Goal: Information Seeking & Learning: Check status

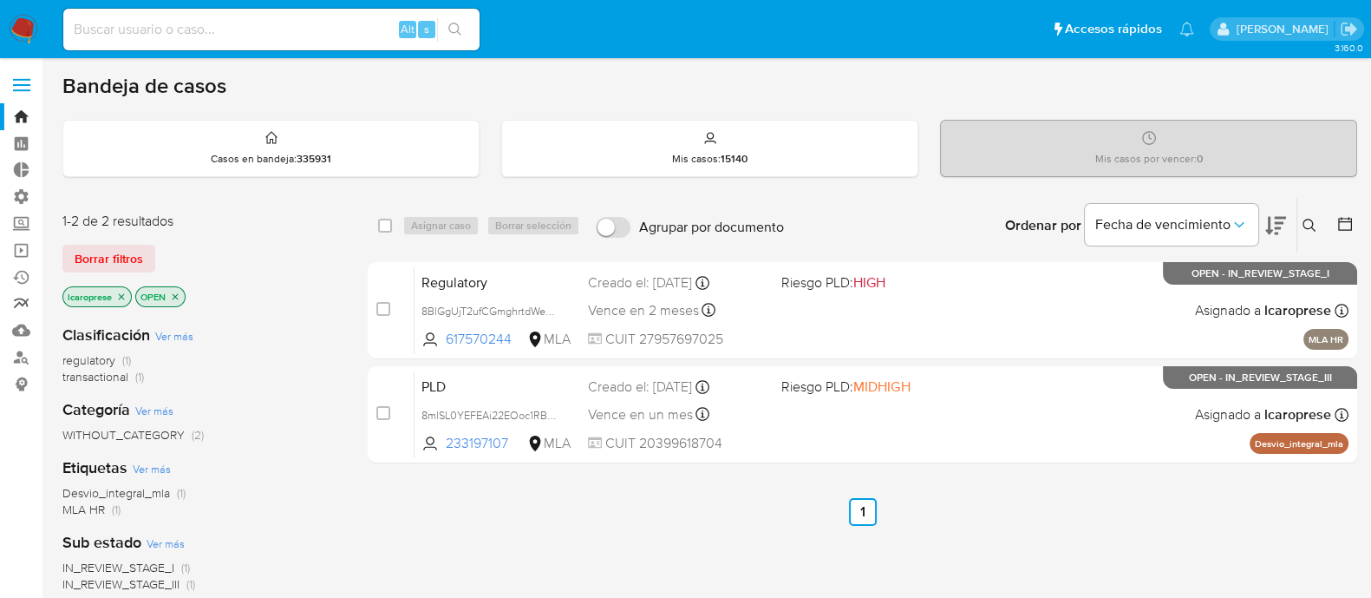
click at [29, 305] on link "Reportes" at bounding box center [103, 304] width 206 height 27
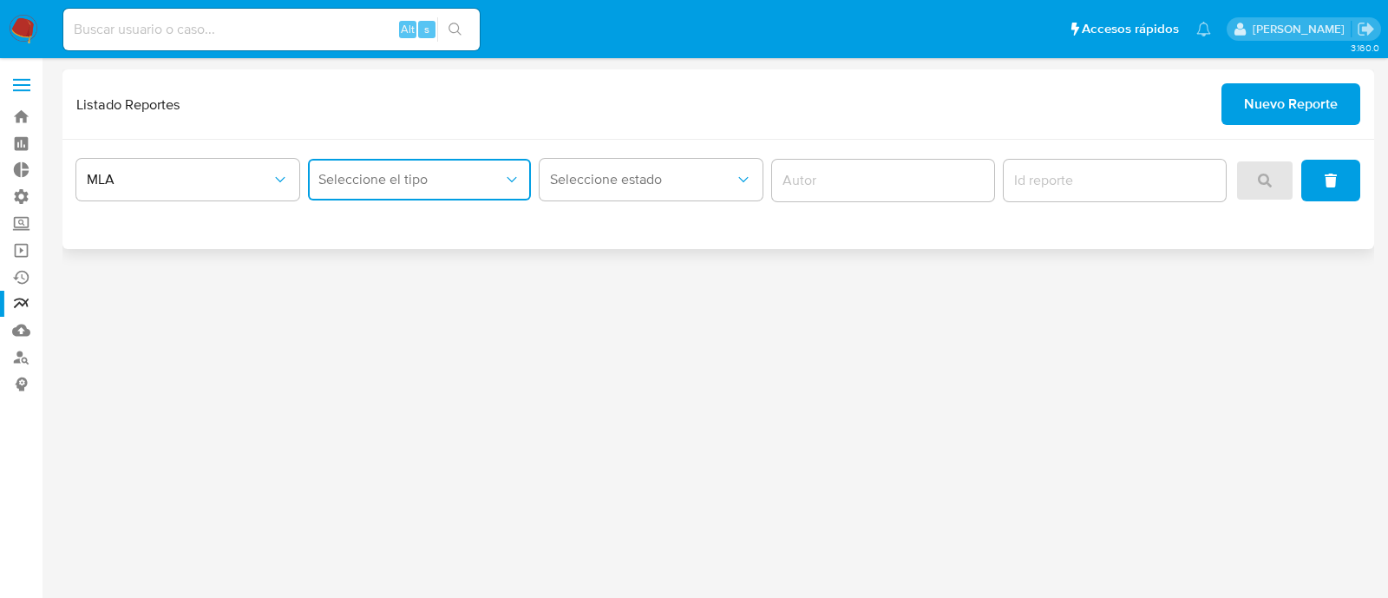
click at [446, 175] on span "Seleccione el tipo" at bounding box center [410, 179] width 185 height 17
click at [438, 218] on div "Inventario ROS" at bounding box center [414, 227] width 192 height 42
click at [736, 178] on icon "status" at bounding box center [743, 179] width 17 height 17
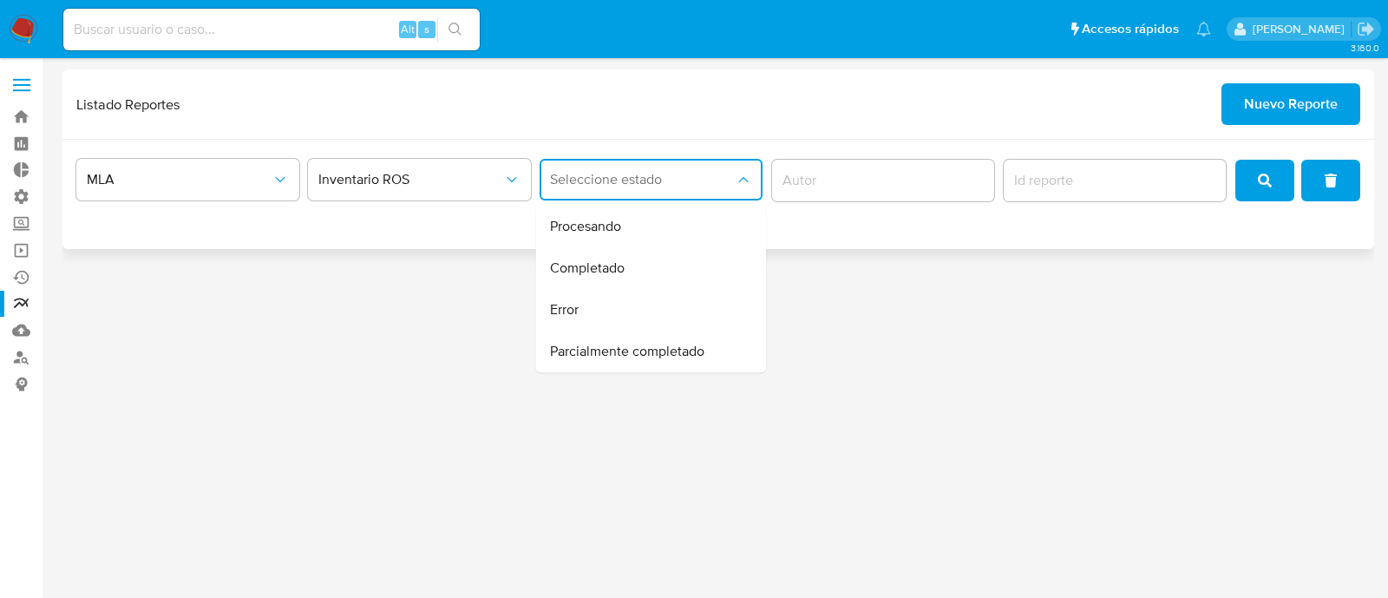
click at [829, 179] on input "author" at bounding box center [883, 180] width 223 height 23
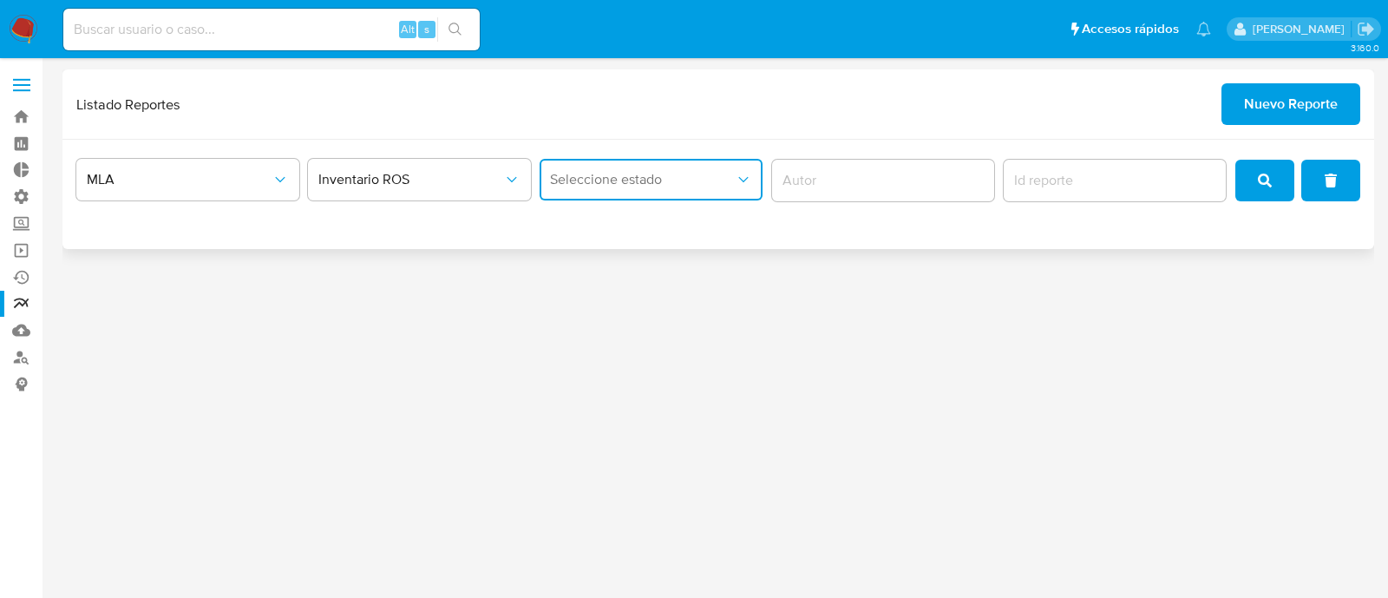
click at [707, 177] on span "Seleccione estado" at bounding box center [642, 179] width 185 height 17
click at [379, 317] on div "3.160.0" at bounding box center [718, 327] width 1312 height 517
click at [631, 193] on button "Seleccione estado" at bounding box center [651, 180] width 223 height 42
drag, startPoint x: 1086, startPoint y: 297, endPoint x: 1136, endPoint y: 277, distance: 54.1
click at [1089, 297] on div "3.160.0" at bounding box center [718, 327] width 1312 height 517
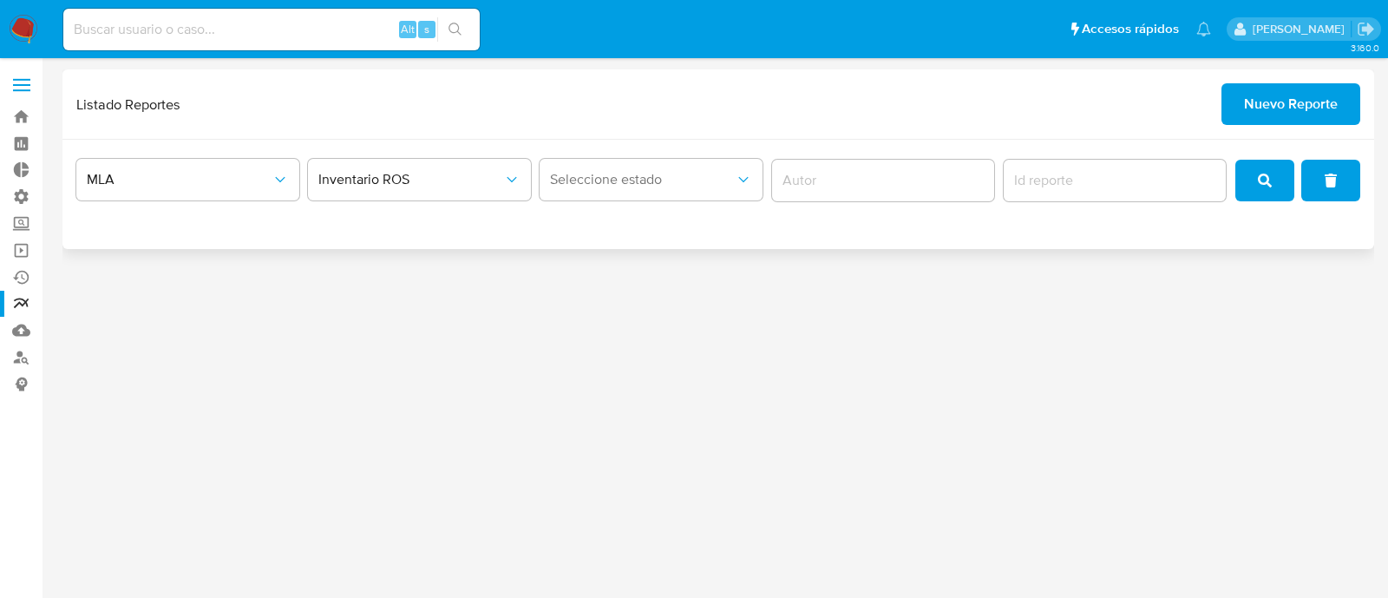
click at [1286, 181] on button "search" at bounding box center [1264, 181] width 59 height 42
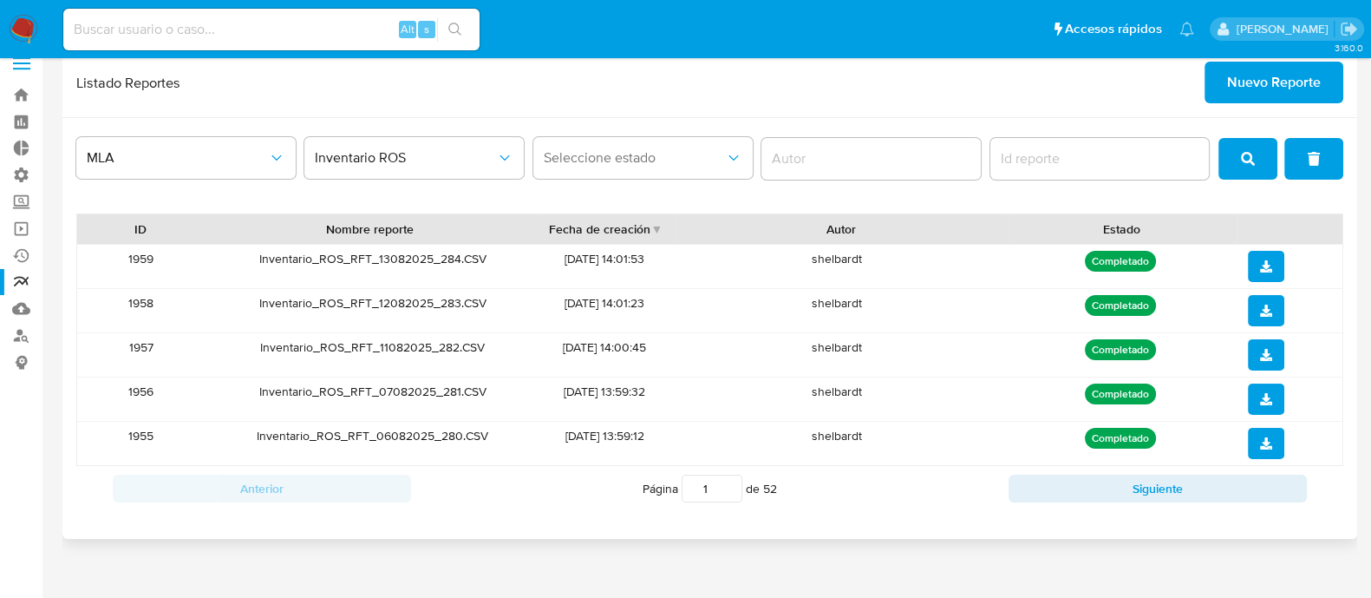
scroll to position [35, 0]
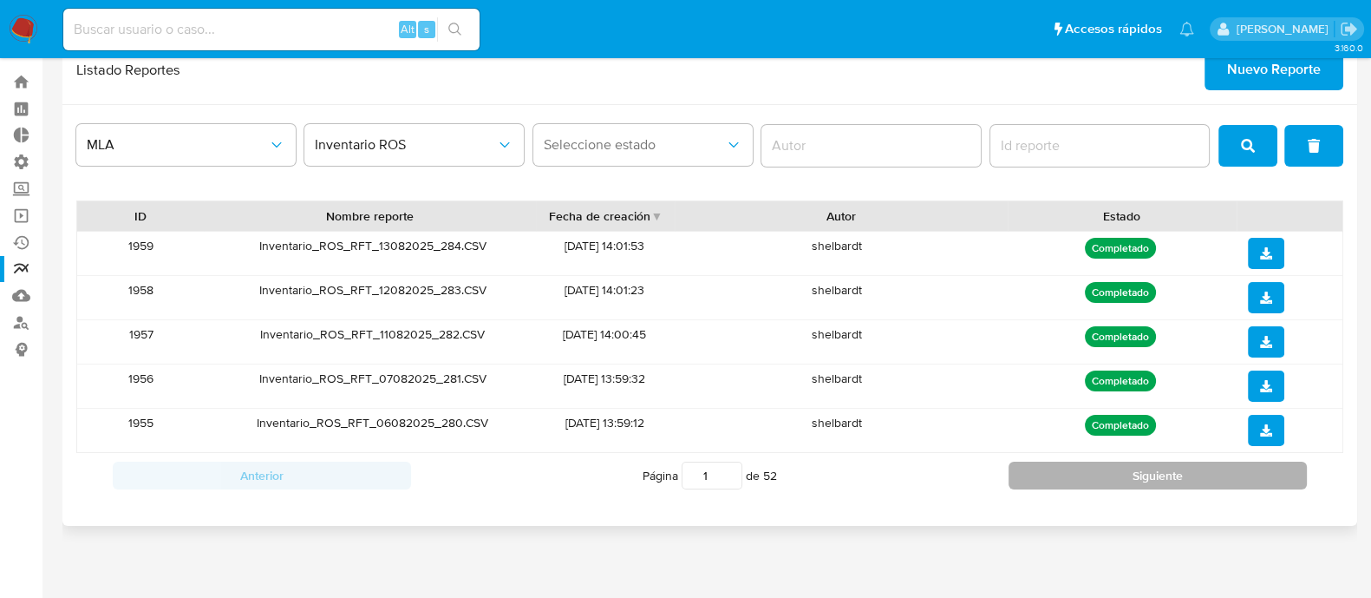
click at [1089, 475] on button "Siguiente" at bounding box center [1158, 475] width 298 height 28
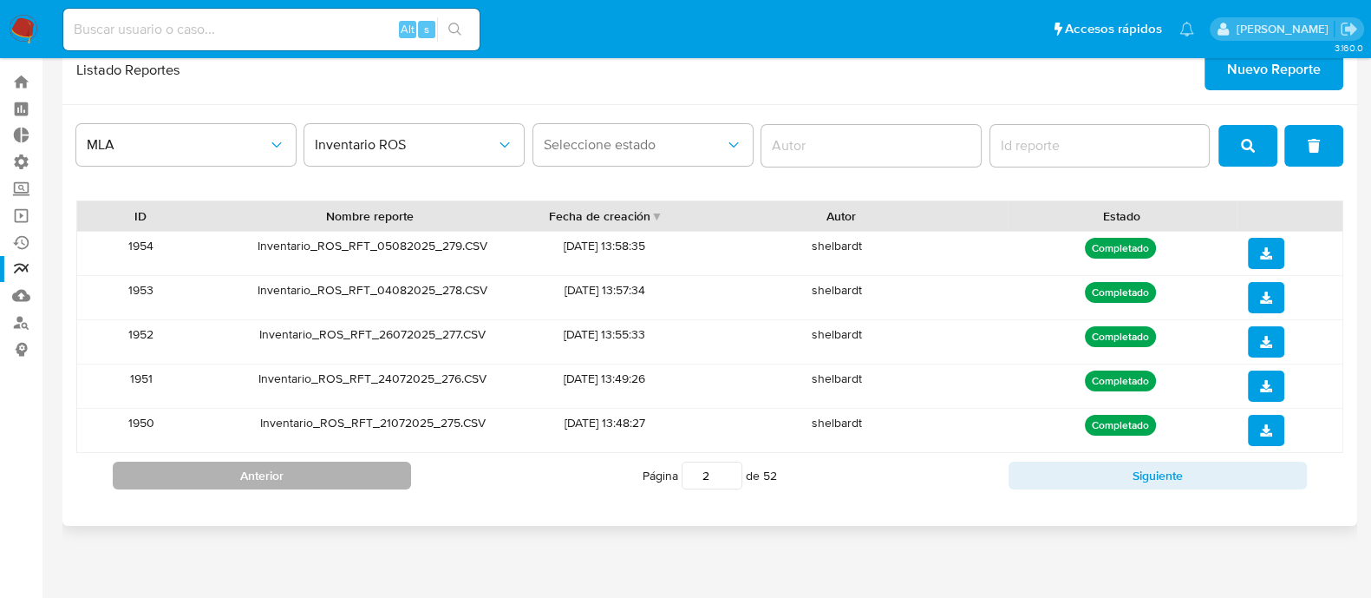
click at [382, 478] on button "Anterior" at bounding box center [262, 475] width 298 height 28
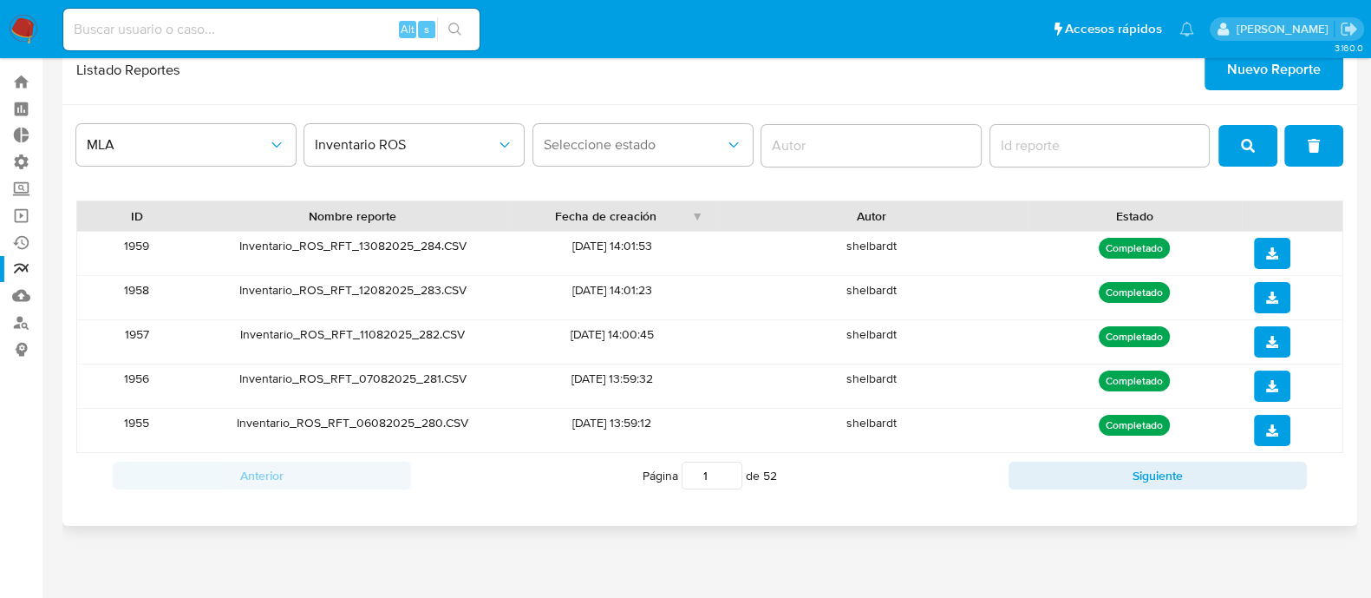
drag, startPoint x: 684, startPoint y: 214, endPoint x: 754, endPoint y: 212, distance: 69.4
click at [754, 212] on div "ID Nombre reporte Fecha de creación Autor Estado" at bounding box center [710, 215] width 1266 height 29
click at [704, 208] on div at bounding box center [716, 215] width 31 height 29
click at [699, 217] on div "Fecha de creación" at bounding box center [612, 215] width 208 height 29
click at [694, 216] on div "Fecha de creación" at bounding box center [612, 215] width 208 height 29
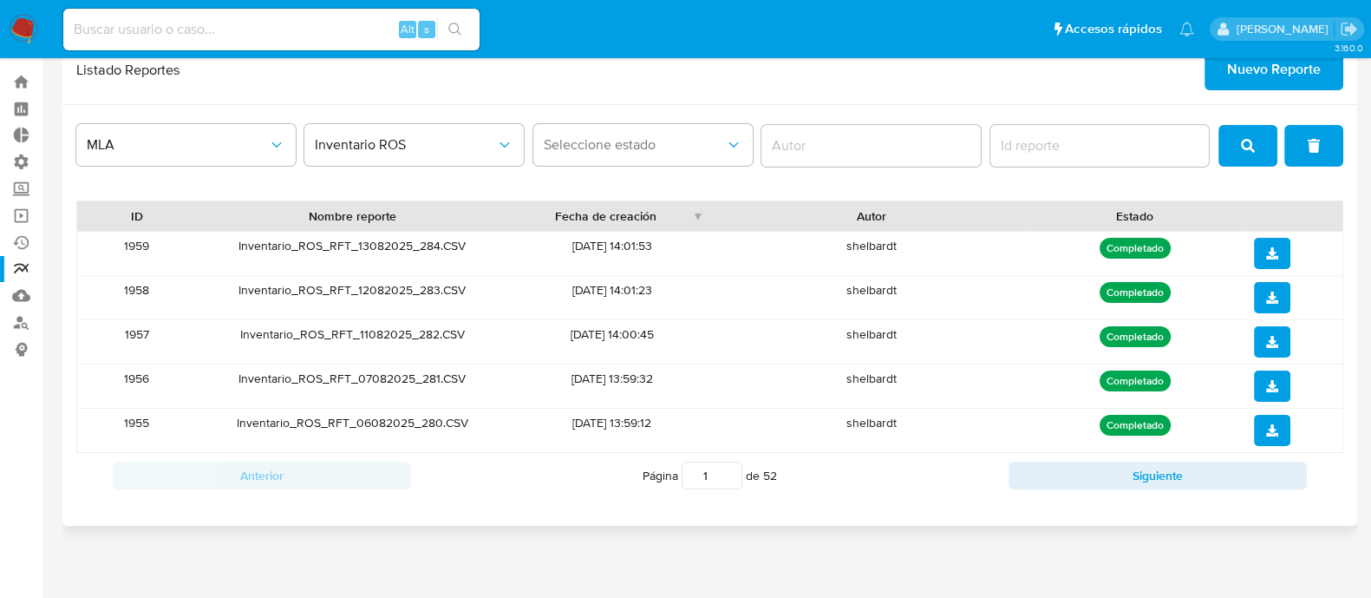
click at [651, 219] on div "Fecha de creación" at bounding box center [606, 215] width 172 height 17
click at [644, 219] on div "Fecha de creación" at bounding box center [606, 215] width 172 height 17
click at [1220, 493] on div "Anterior Página 1 de 52 Siguiente" at bounding box center [709, 475] width 1267 height 45
click at [1222, 488] on div "Anterior Página 1 de 52 Siguiente" at bounding box center [709, 475] width 1267 height 45
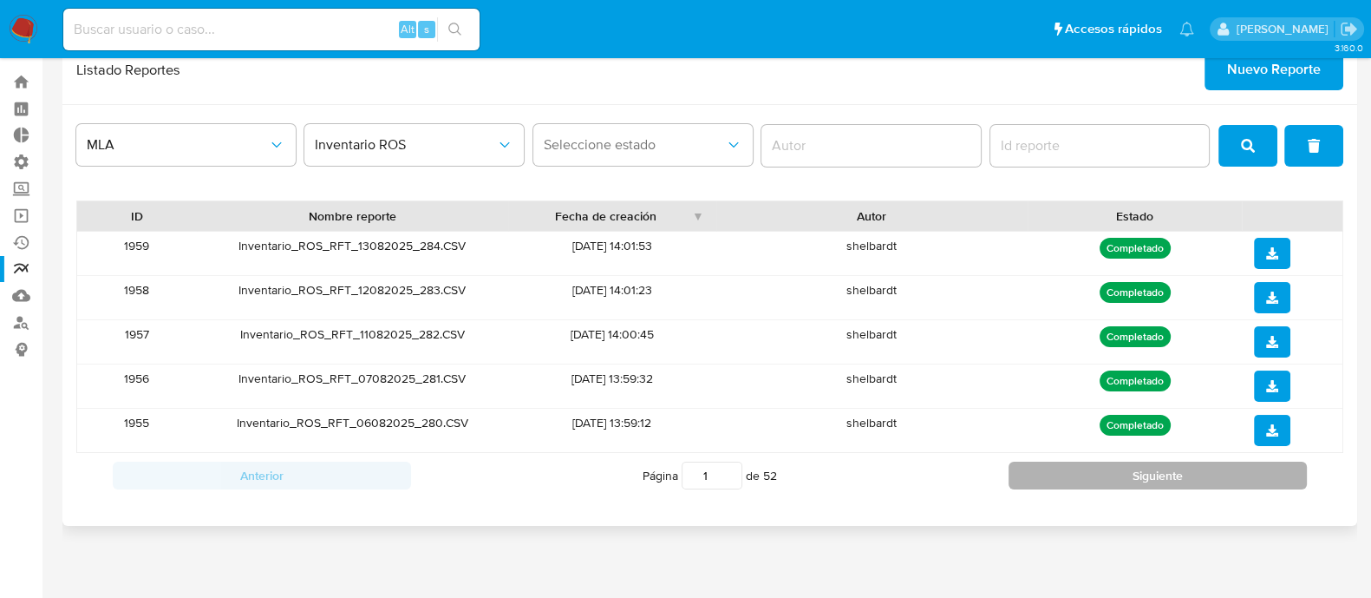
click at [1223, 483] on button "Siguiente" at bounding box center [1158, 475] width 298 height 28
click at [1220, 488] on button "Siguiente" at bounding box center [1158, 475] width 298 height 28
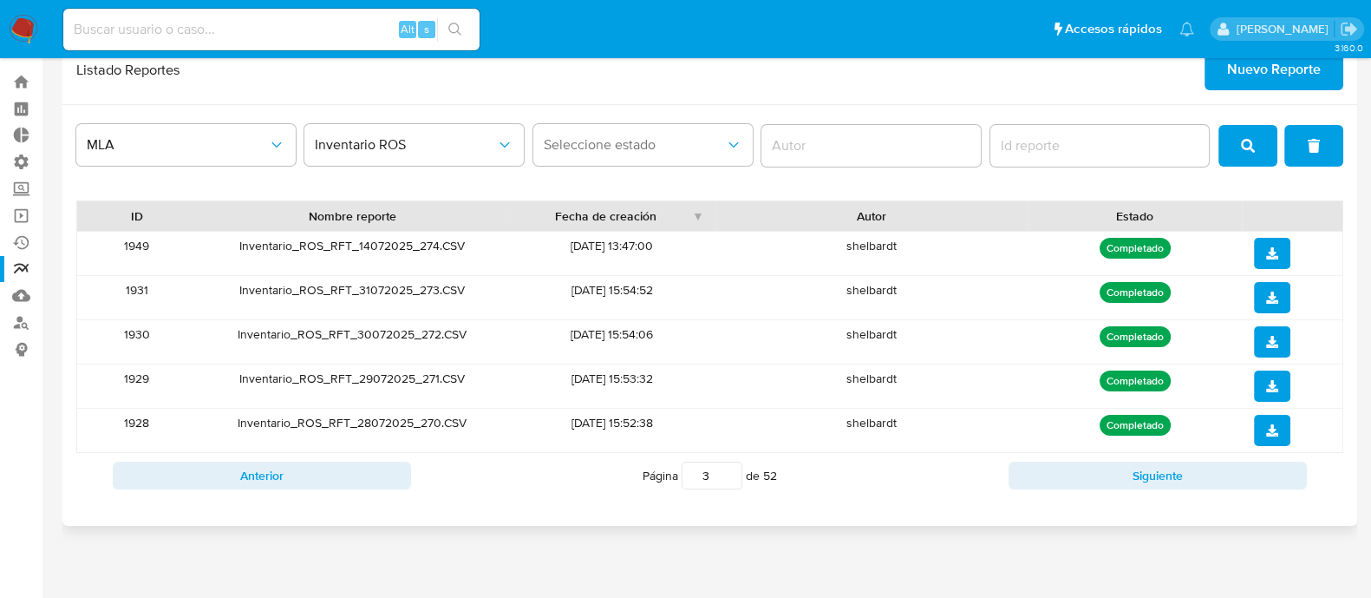
click at [1220, 488] on div "Anterior Página 3 de 52 Siguiente" at bounding box center [709, 475] width 1267 height 45
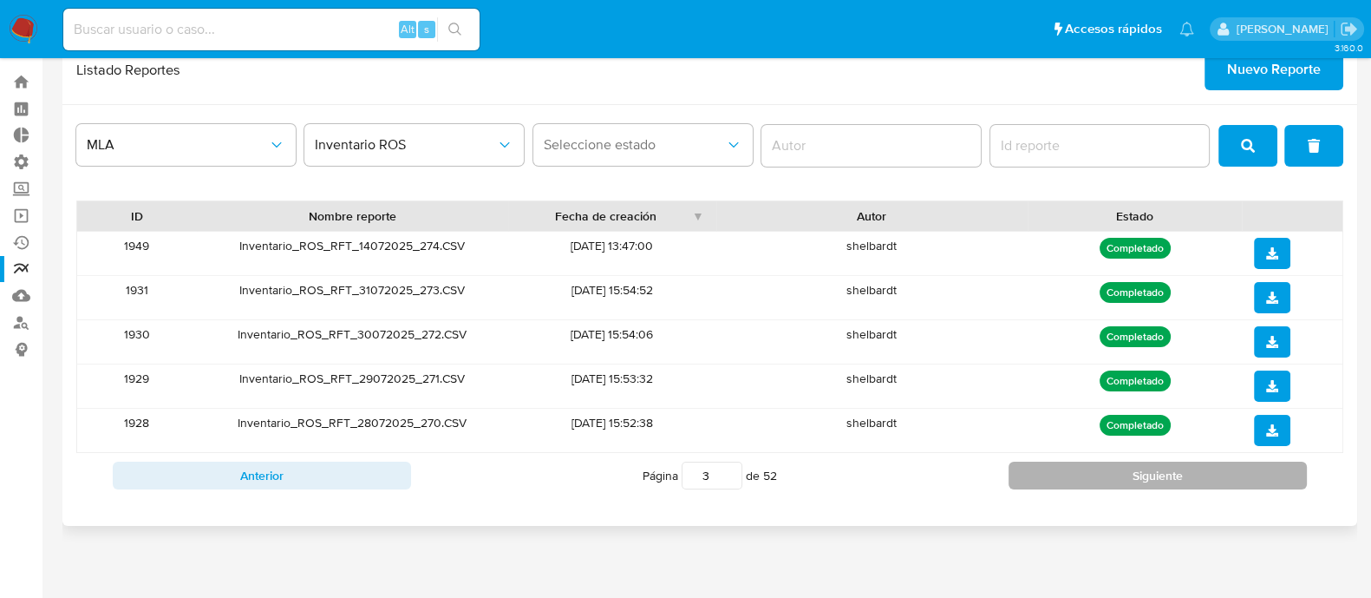
click at [1170, 472] on button "Siguiente" at bounding box center [1158, 475] width 298 height 28
click at [1163, 472] on button "Siguiente" at bounding box center [1158, 475] width 298 height 28
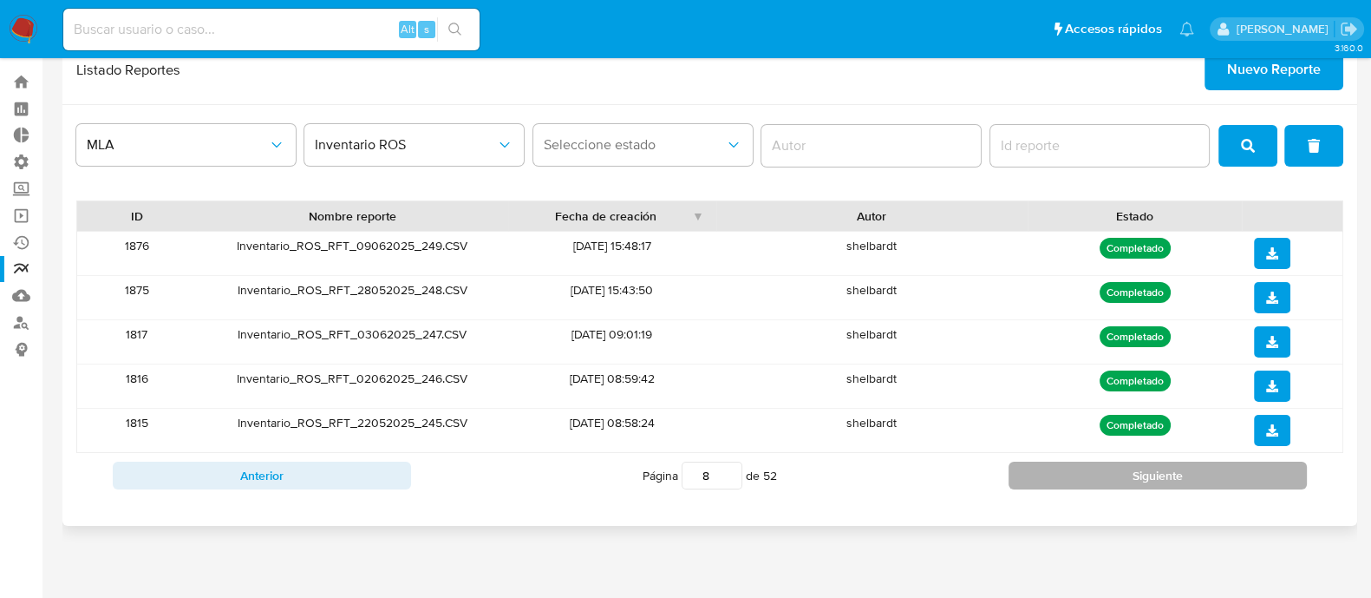
click at [1163, 472] on button "Siguiente" at bounding box center [1158, 475] width 298 height 28
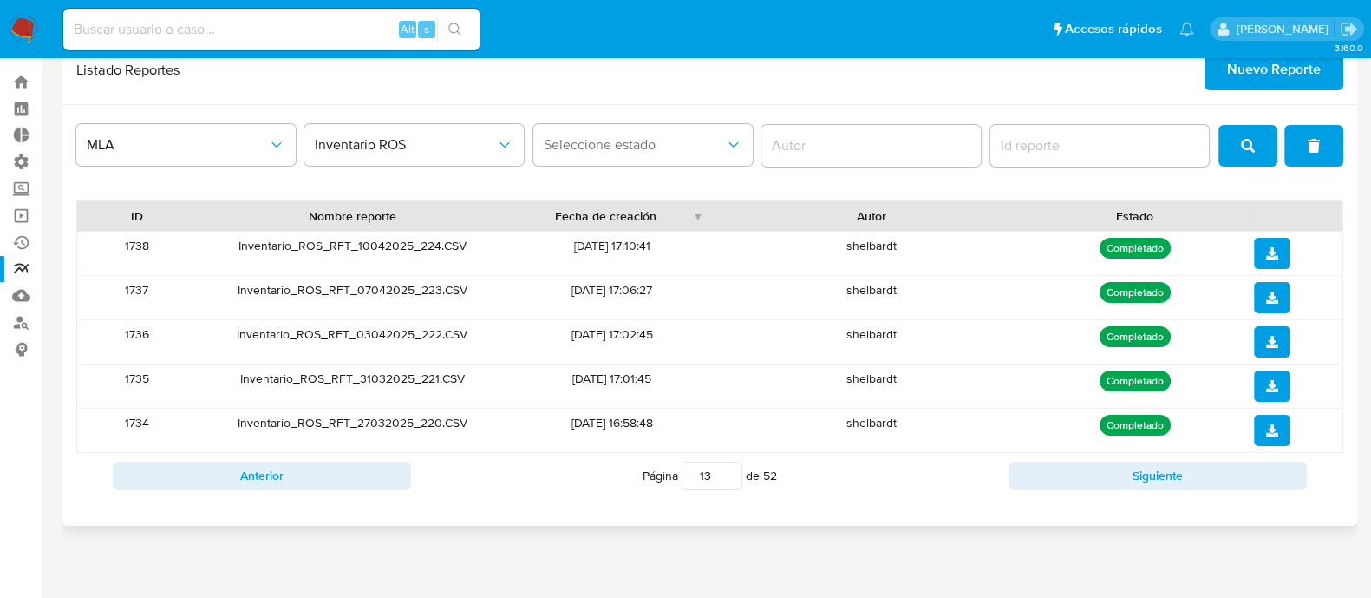
drag, startPoint x: 710, startPoint y: 466, endPoint x: 629, endPoint y: 480, distance: 82.7
click at [629, 480] on div "Página 13 de 52" at bounding box center [710, 475] width 598 height 33
type input "1"
click at [735, 501] on div "MLA Inventario ROS Seleccione estado ID Nombre reporte Fecha de creación Autor …" at bounding box center [709, 315] width 1295 height 421
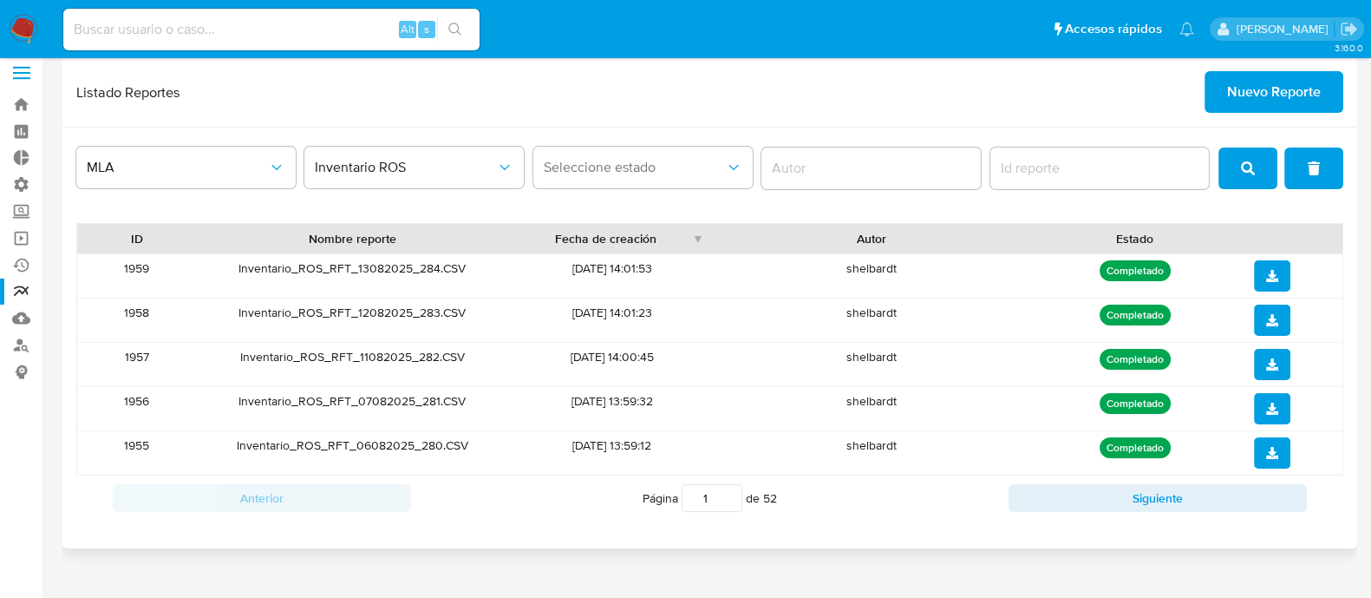
scroll to position [0, 0]
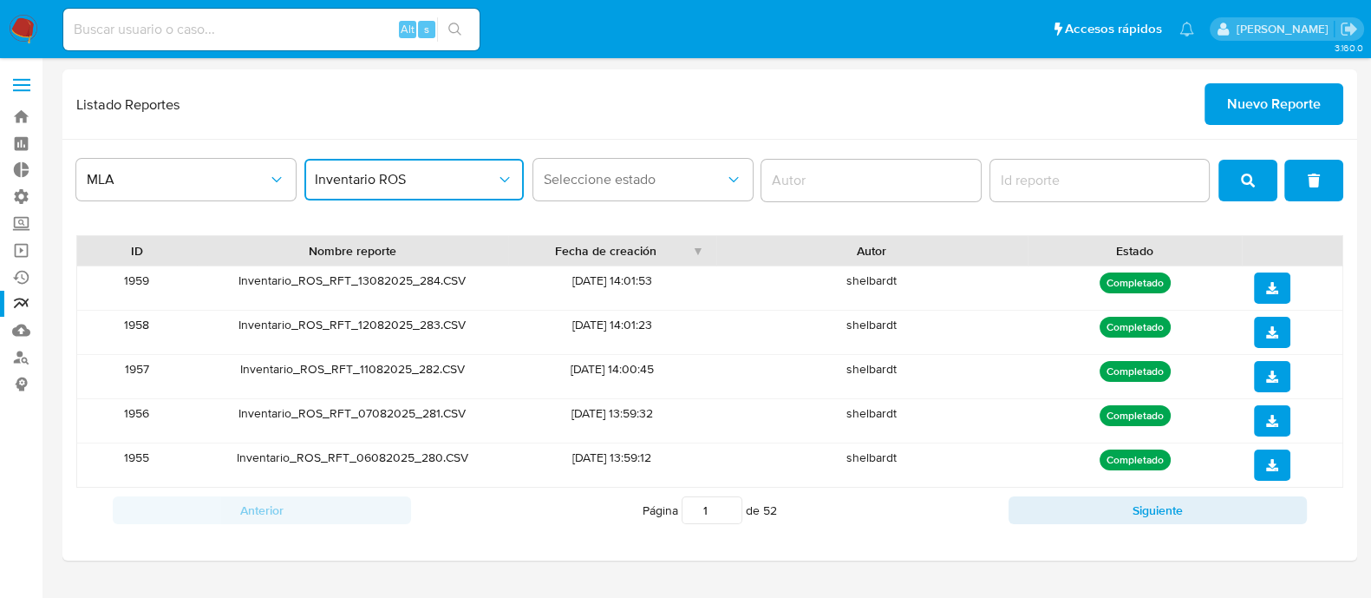
click at [501, 179] on icon "report-type" at bounding box center [504, 179] width 17 height 17
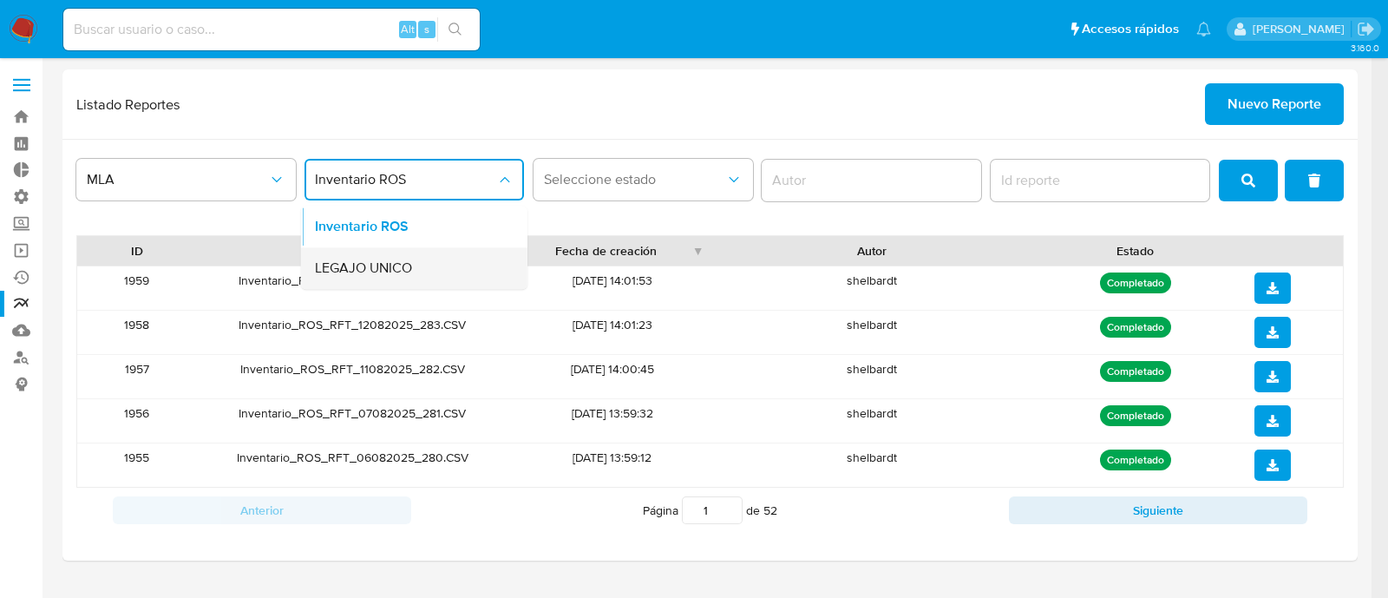
click at [451, 248] on div "LEGAJO UNICO" at bounding box center [409, 268] width 188 height 42
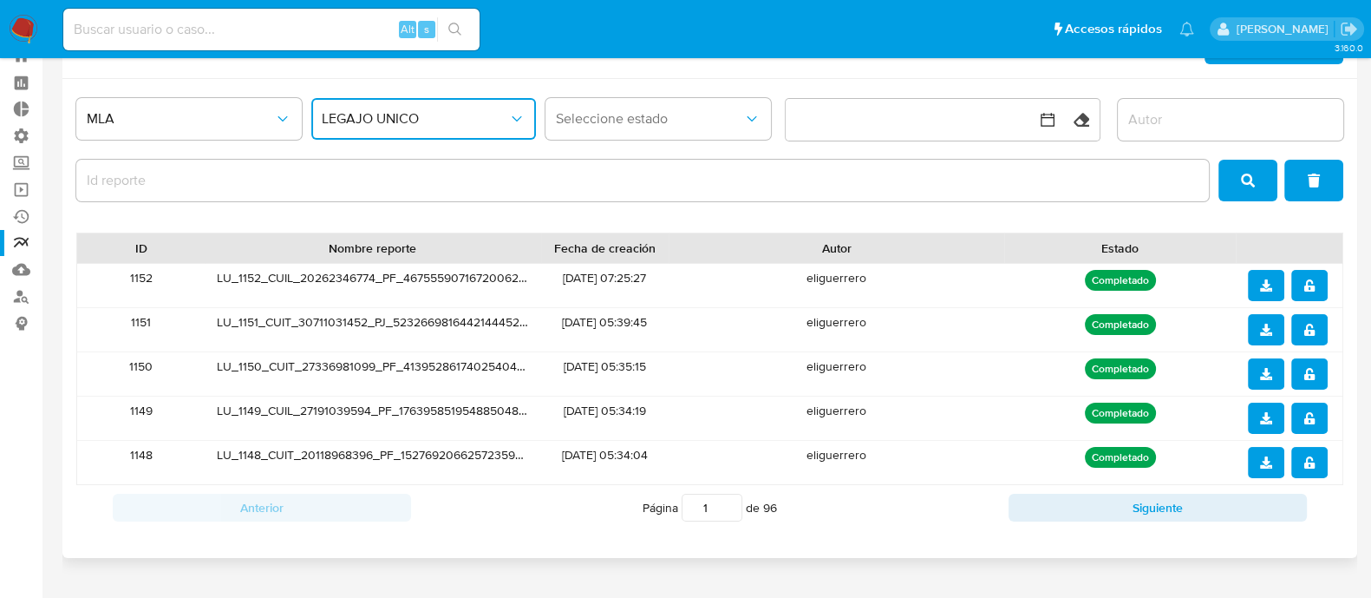
scroll to position [92, 0]
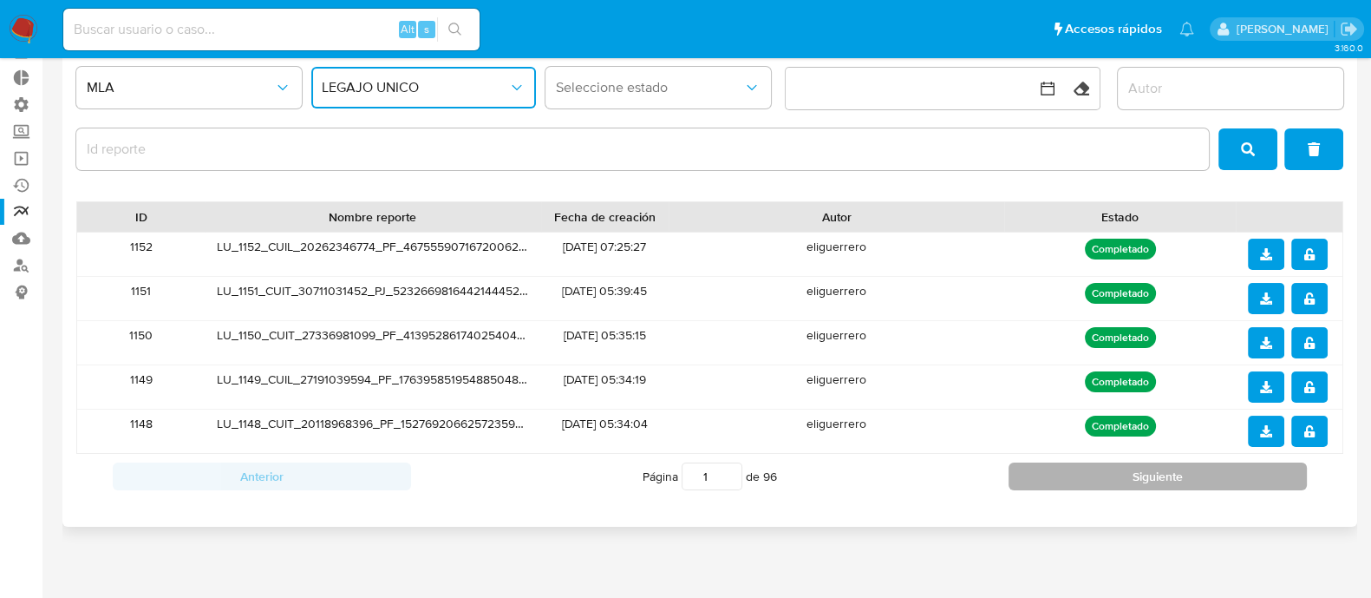
click at [1044, 473] on button "Siguiente" at bounding box center [1158, 476] width 298 height 28
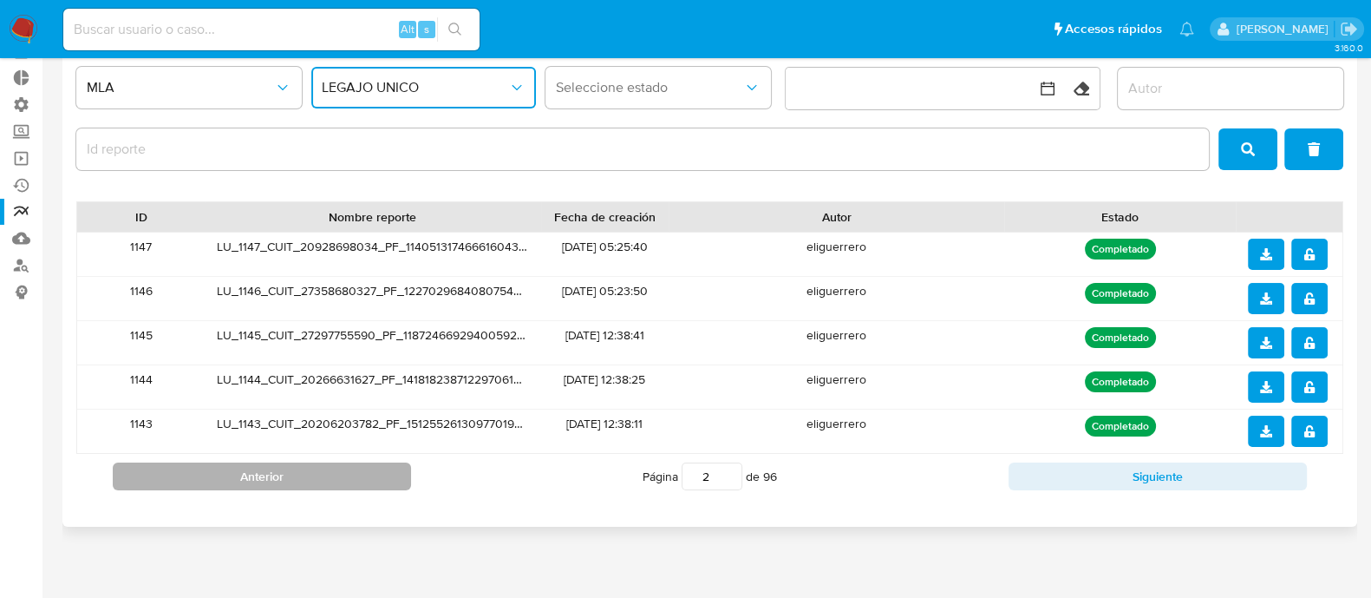
click at [371, 481] on button "Anterior" at bounding box center [262, 476] width 298 height 28
type input "1"
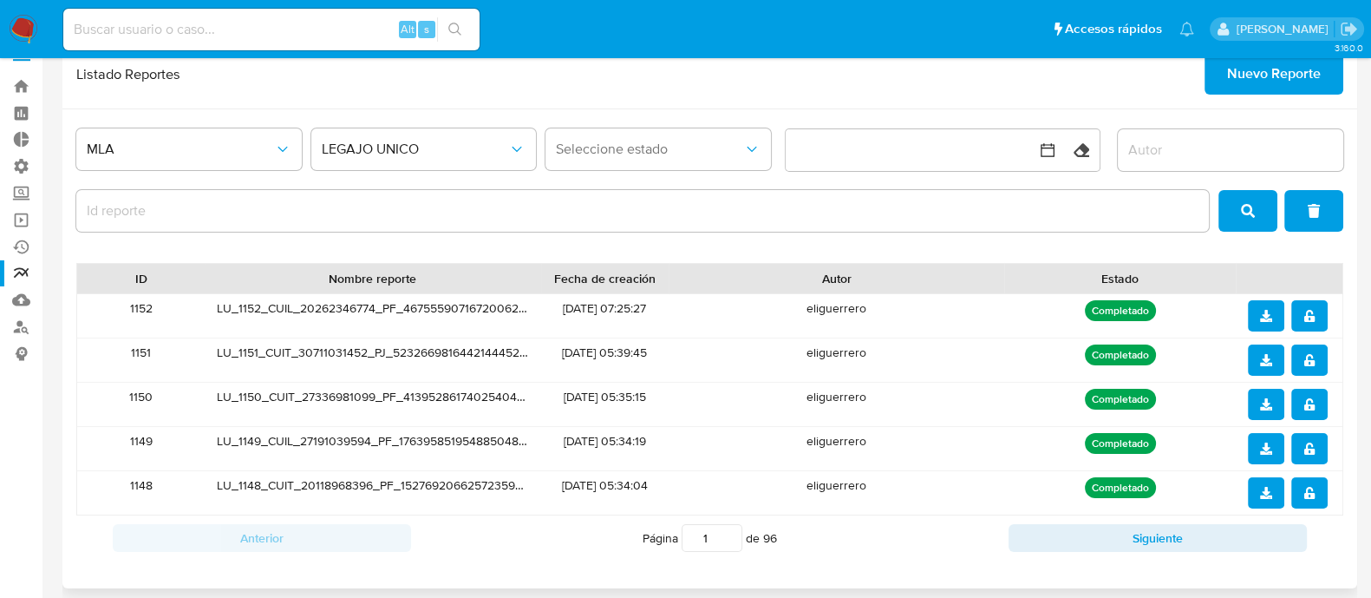
scroll to position [0, 0]
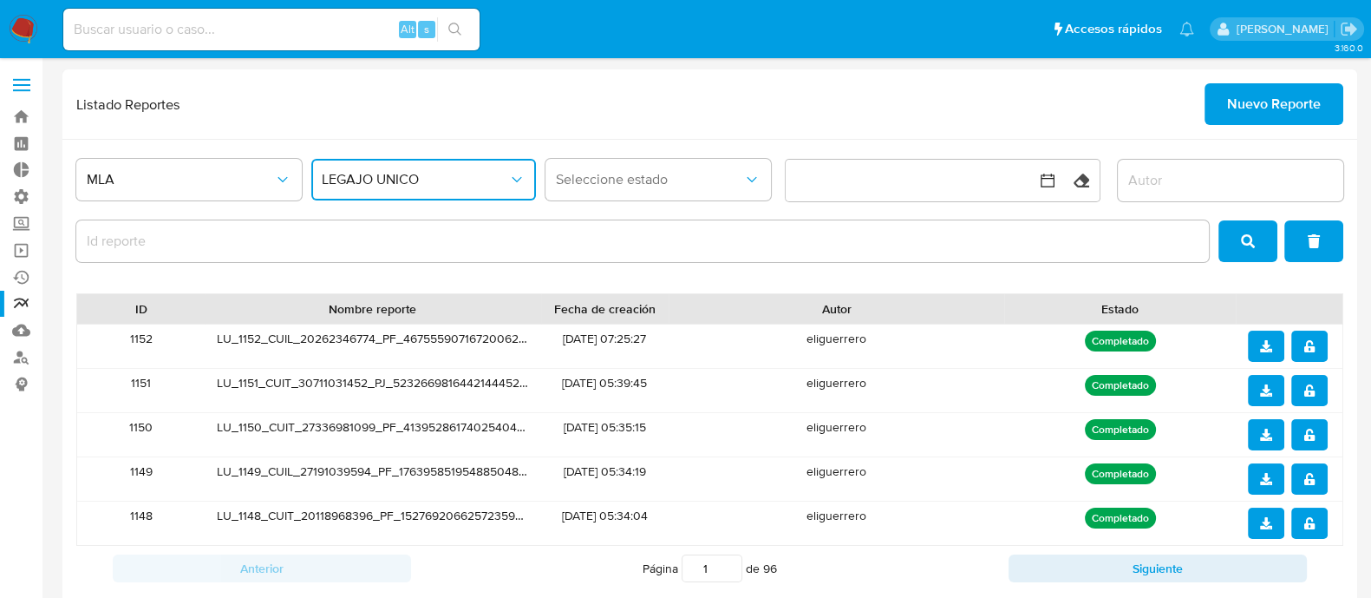
click at [525, 185] on icon "report-type" at bounding box center [516, 179] width 17 height 17
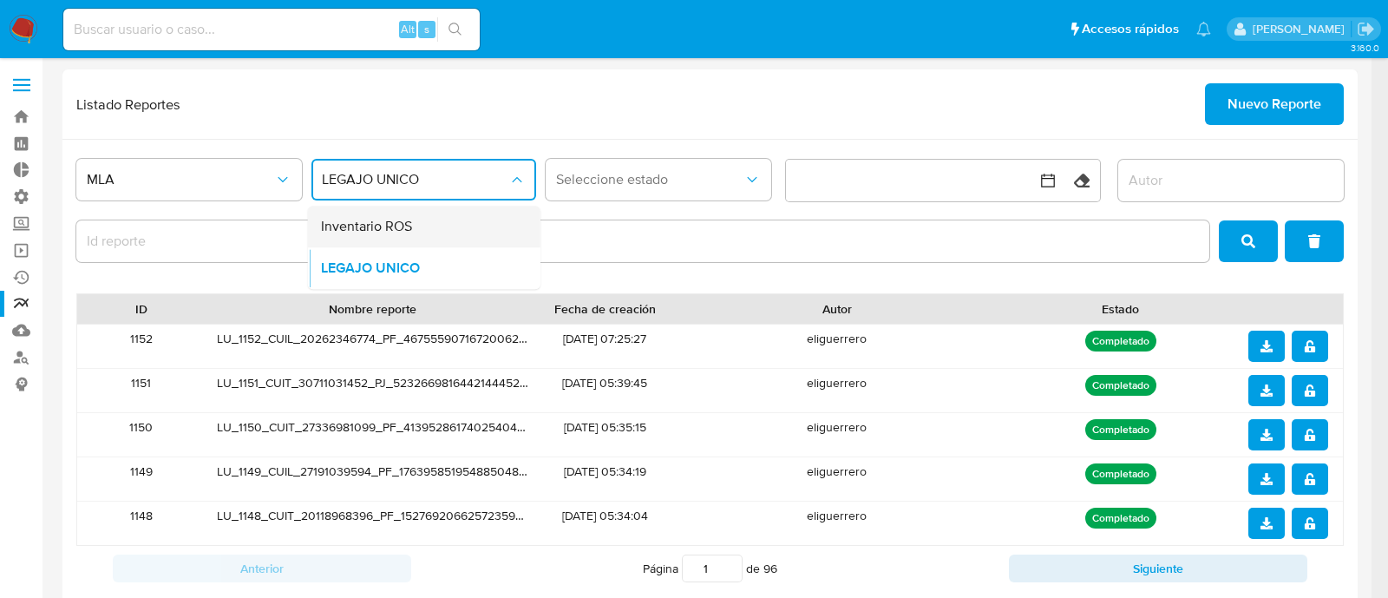
click at [456, 227] on div "Inventario ROS" at bounding box center [418, 227] width 194 height 42
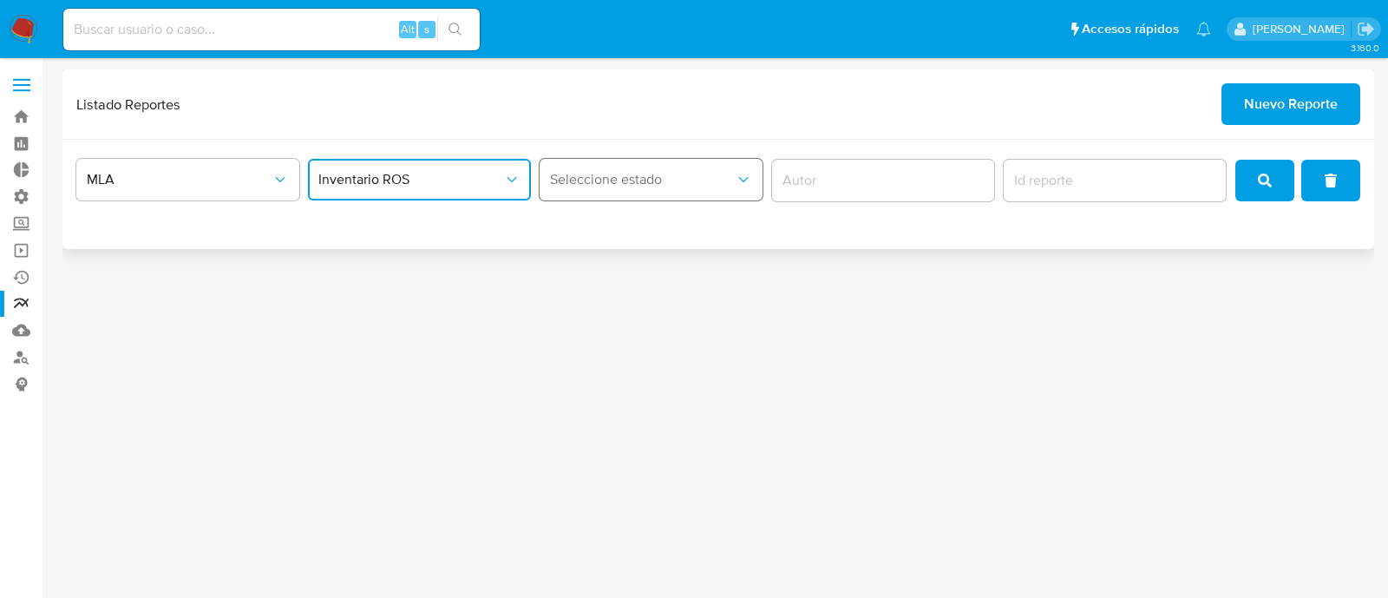
click at [733, 176] on span "Seleccione estado" at bounding box center [642, 179] width 185 height 17
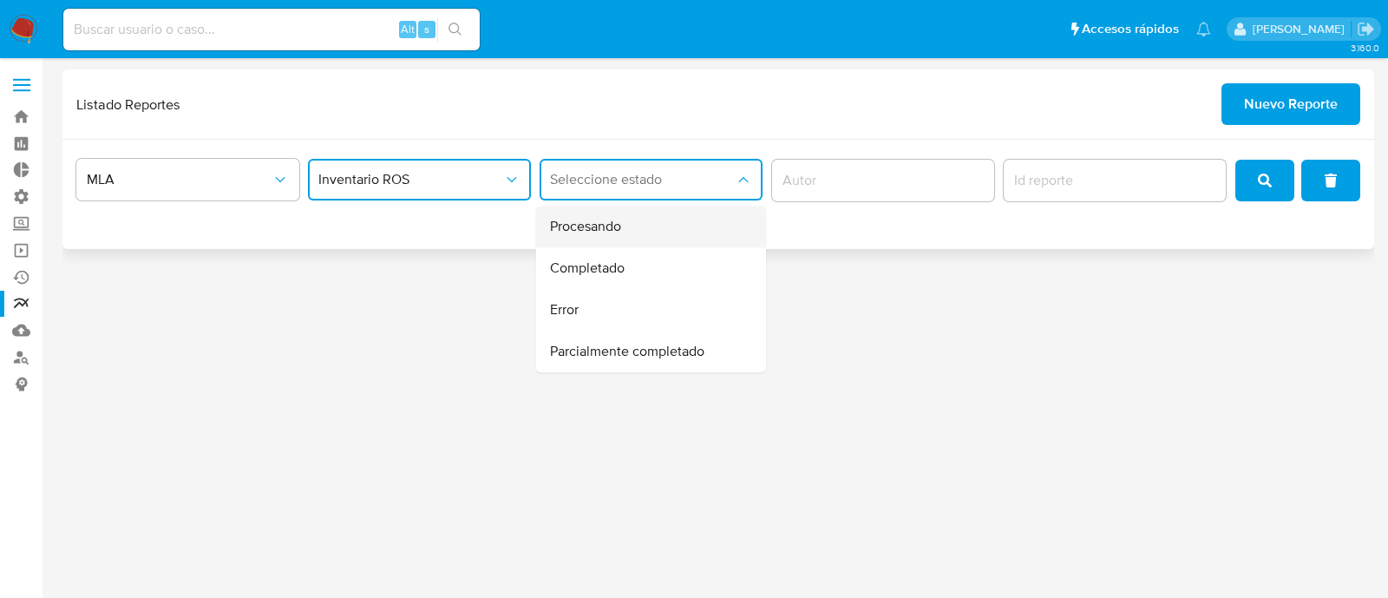
click at [694, 243] on div "Procesando" at bounding box center [646, 227] width 192 height 42
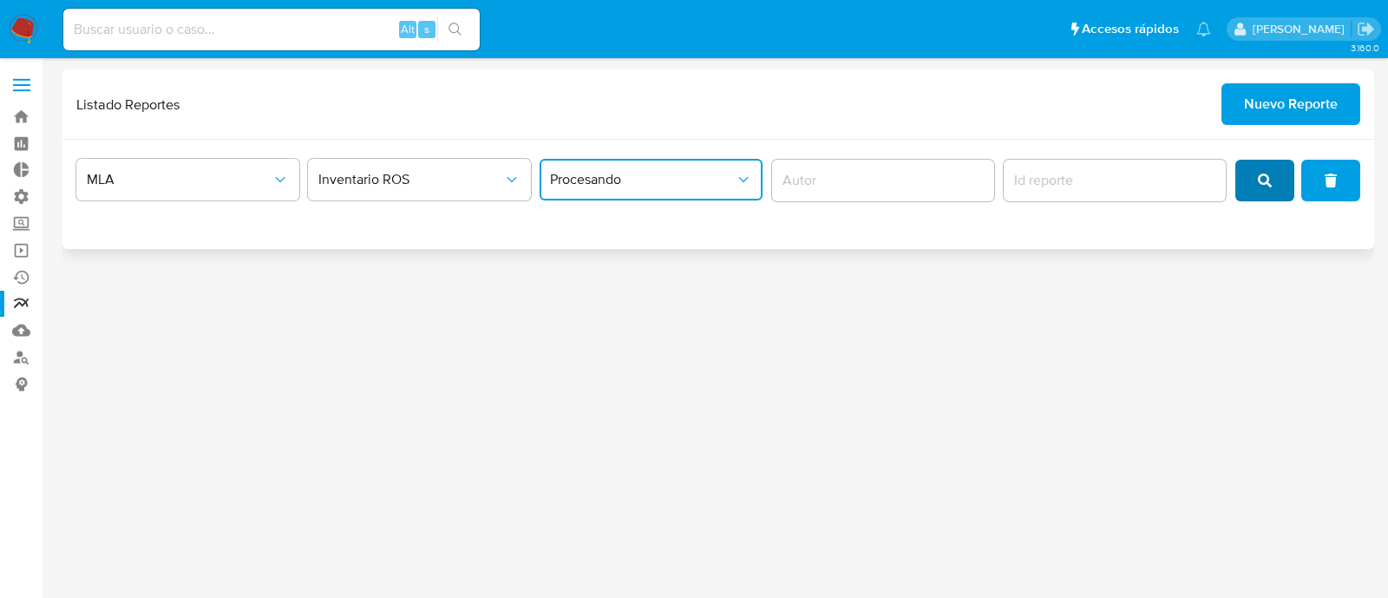
click at [1259, 188] on span "search" at bounding box center [1265, 180] width 14 height 38
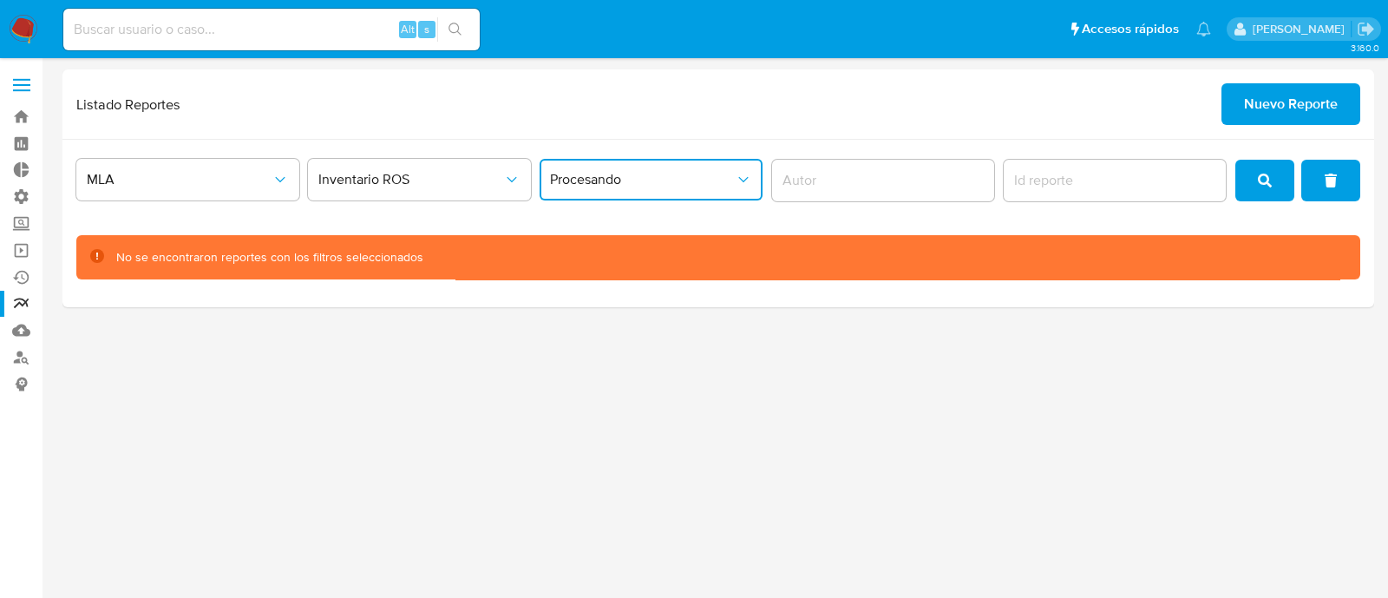
click at [732, 174] on span "Procesando" at bounding box center [642, 179] width 185 height 17
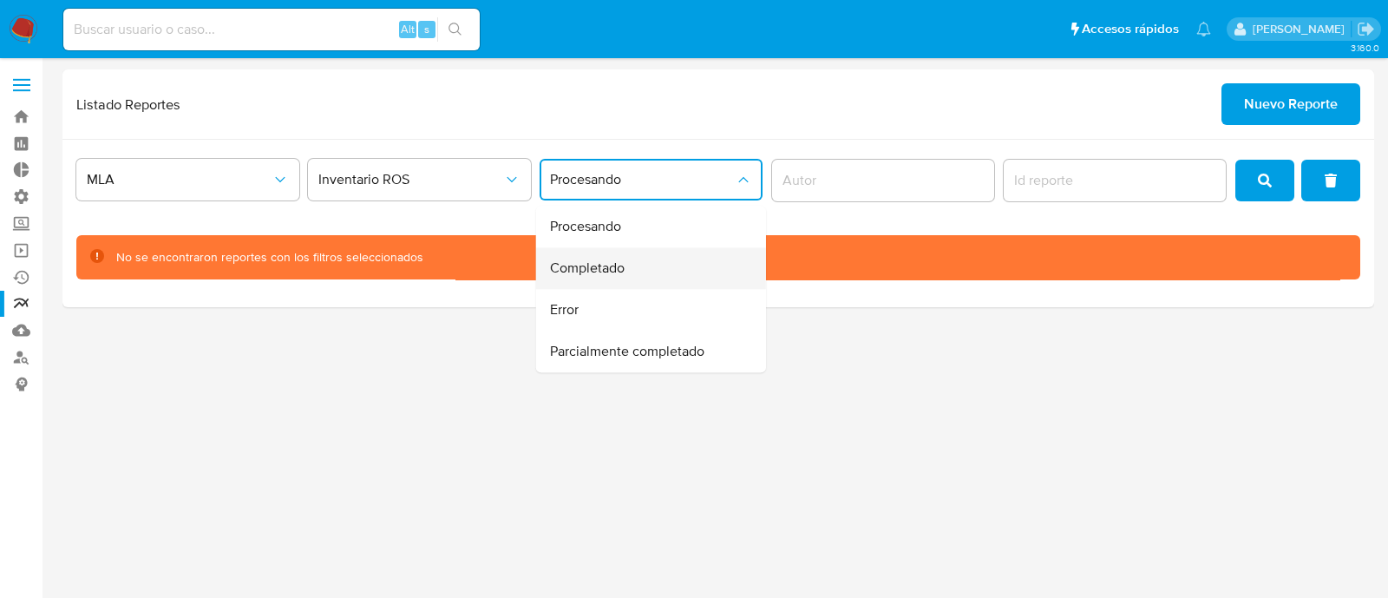
click at [701, 265] on div "Completado" at bounding box center [646, 268] width 192 height 42
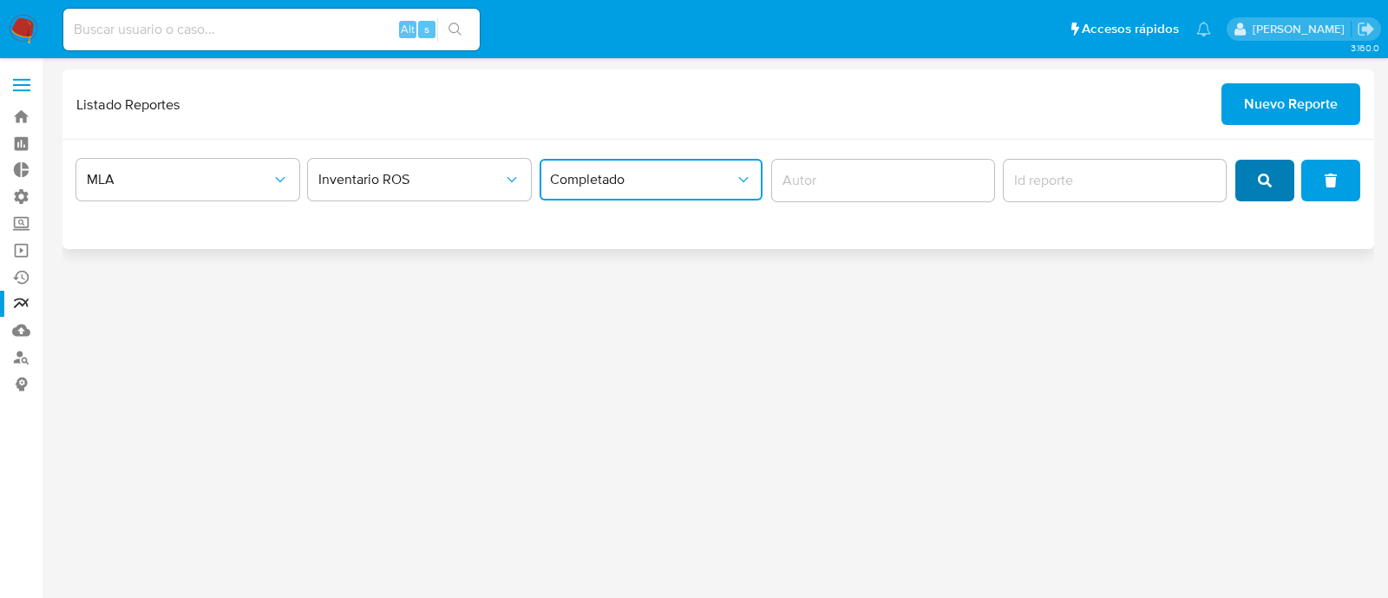
click at [1256, 183] on button "search" at bounding box center [1264, 181] width 59 height 42
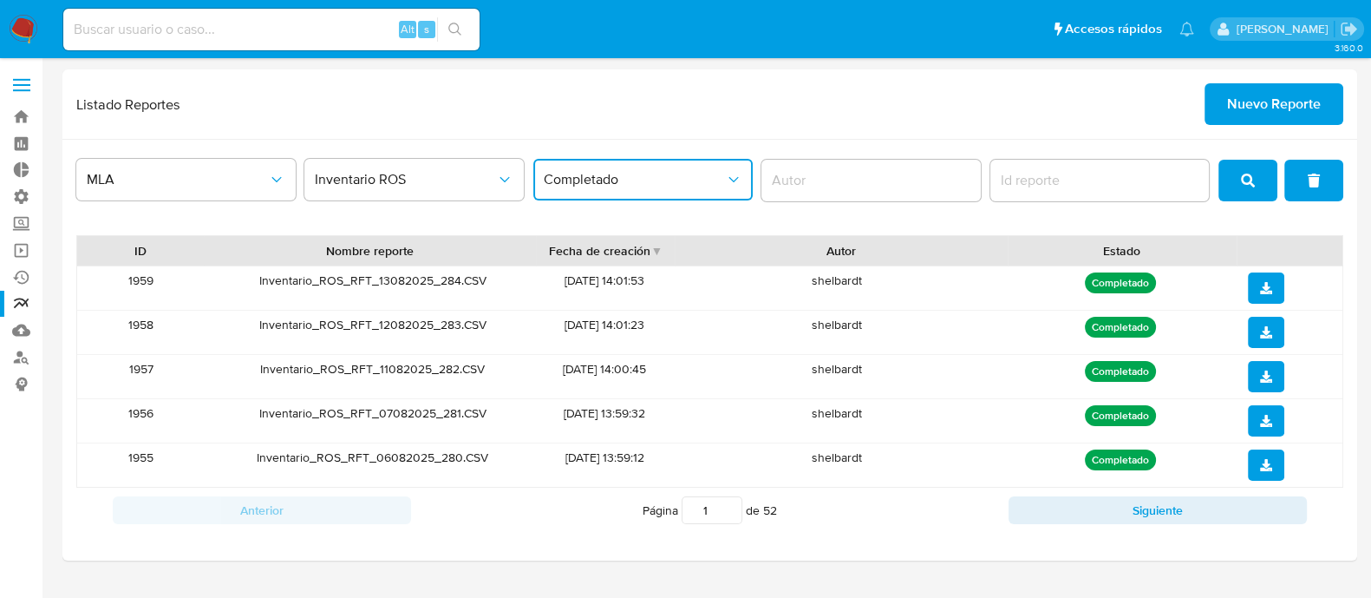
click at [701, 167] on button "Completado" at bounding box center [642, 180] width 219 height 42
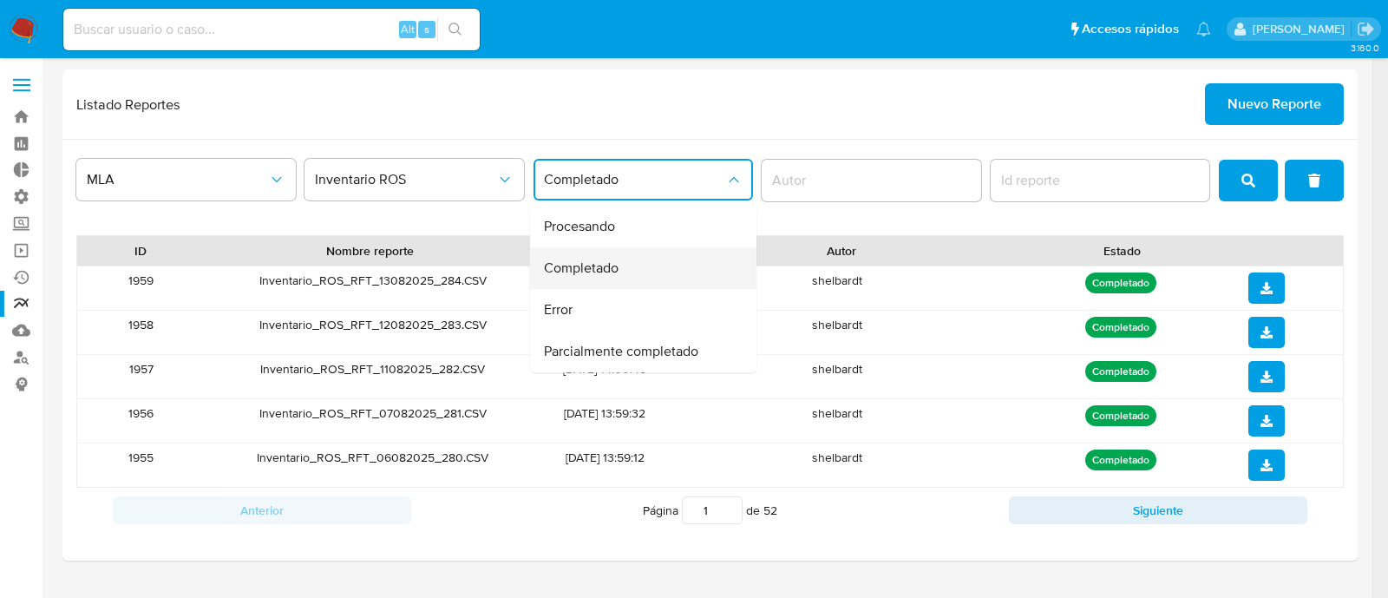
click at [651, 282] on div "Completado" at bounding box center [638, 268] width 188 height 42
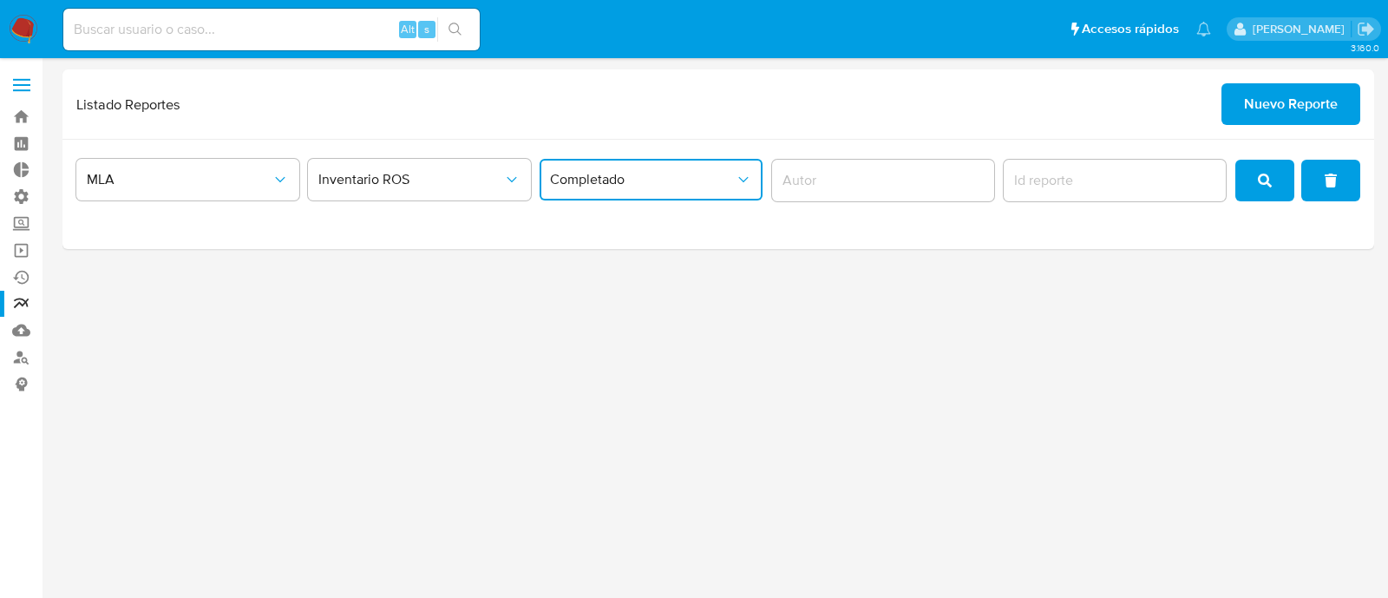
click at [676, 159] on button "Completado" at bounding box center [651, 180] width 223 height 42
click at [646, 305] on div "Error" at bounding box center [646, 310] width 192 height 42
drag, startPoint x: 1250, startPoint y: 179, endPoint x: 1060, endPoint y: 221, distance: 194.7
click at [1250, 180] on button "search" at bounding box center [1264, 181] width 59 height 42
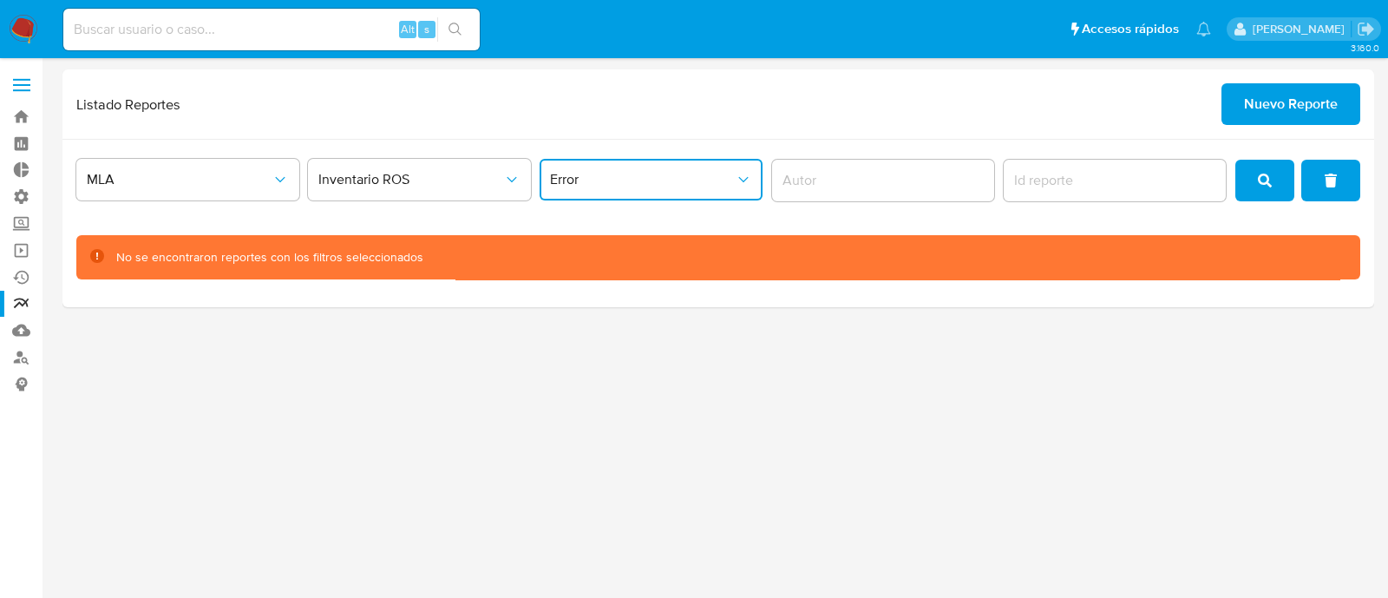
click at [703, 178] on span "Error" at bounding box center [642, 179] width 185 height 17
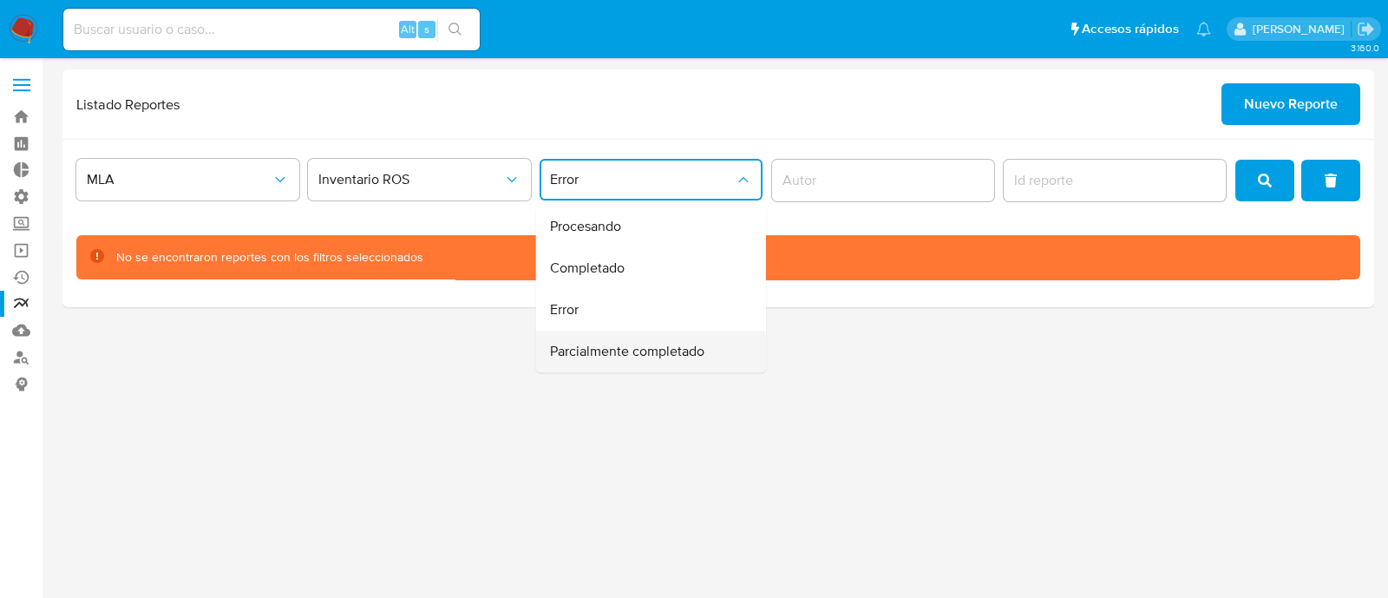
click at [676, 351] on span "Parcialmente completado" at bounding box center [627, 351] width 154 height 17
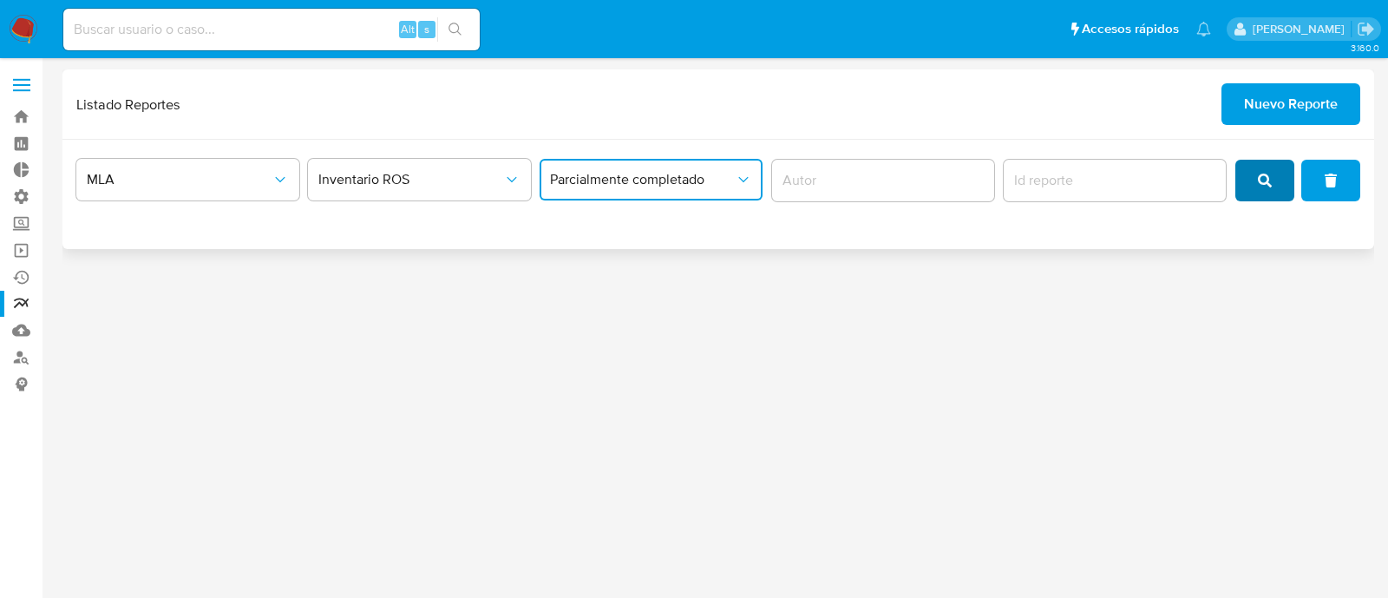
click at [1290, 174] on button "search" at bounding box center [1264, 181] width 59 height 42
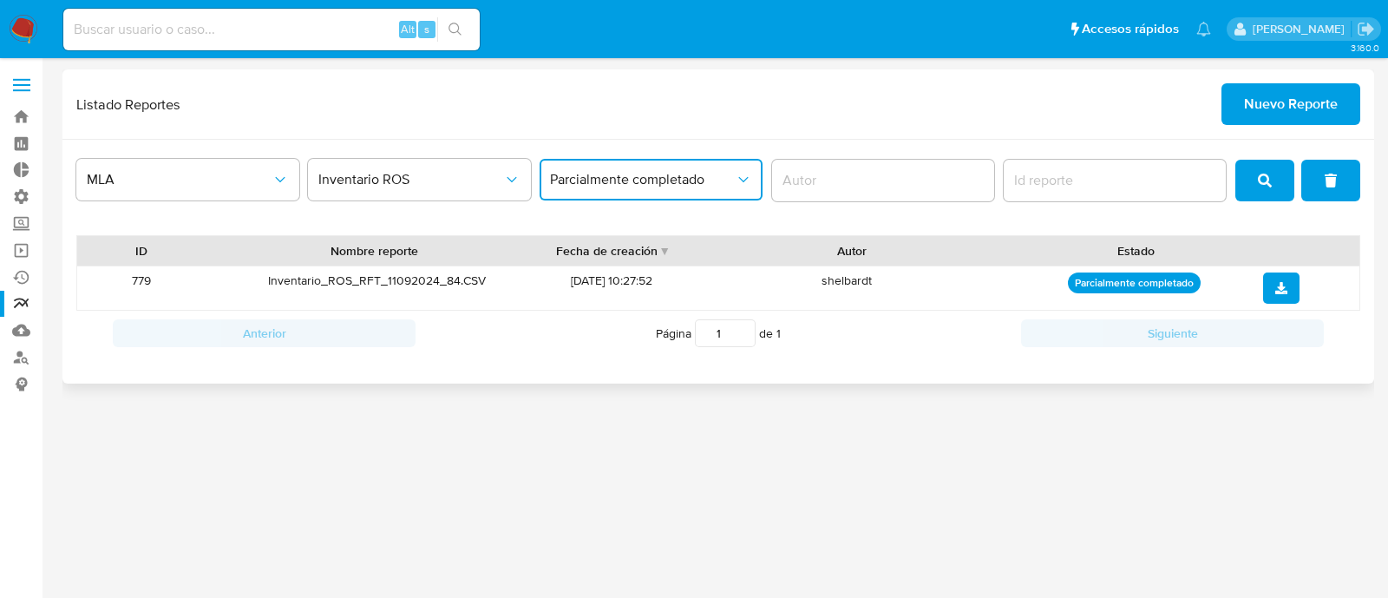
click at [663, 187] on button "Parcialmente completado" at bounding box center [651, 180] width 223 height 42
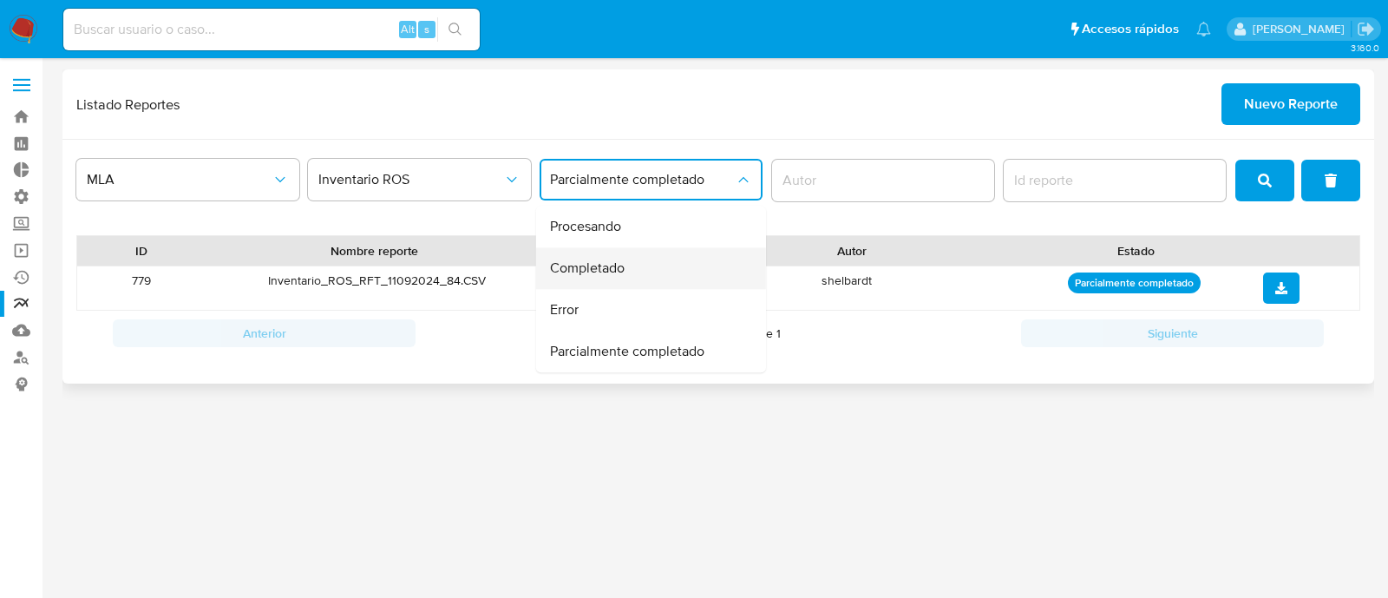
click at [638, 270] on div "Completado" at bounding box center [646, 268] width 192 height 42
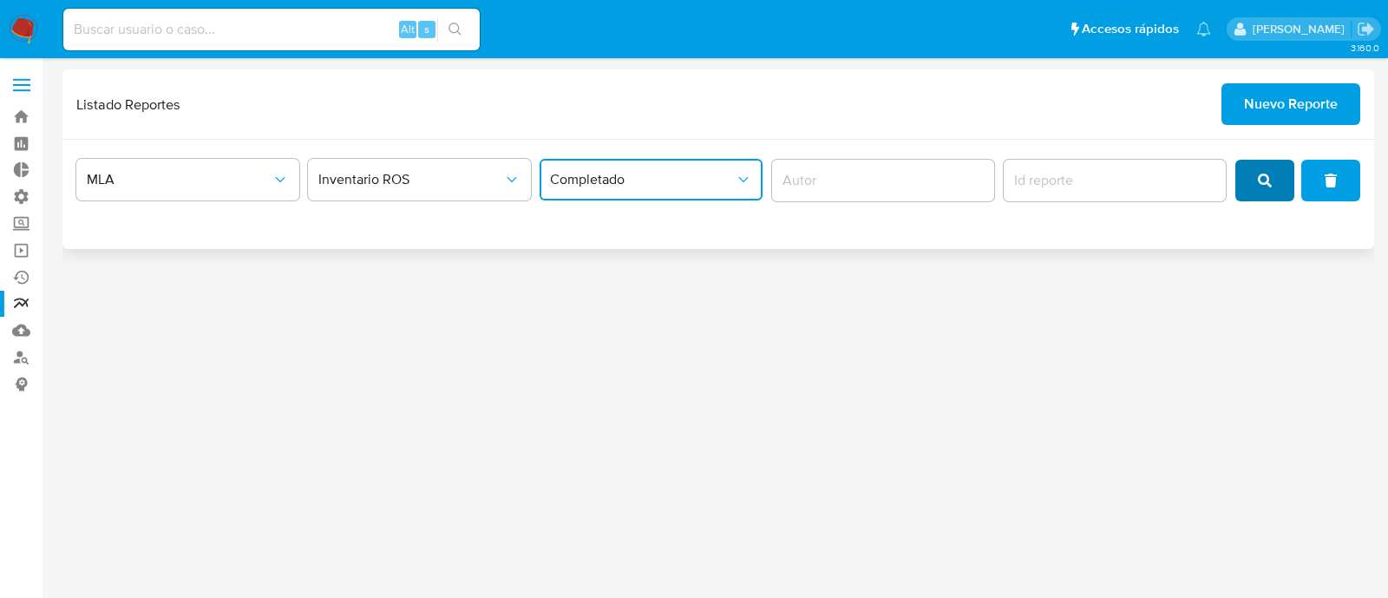
click at [1280, 183] on button "search" at bounding box center [1264, 181] width 59 height 42
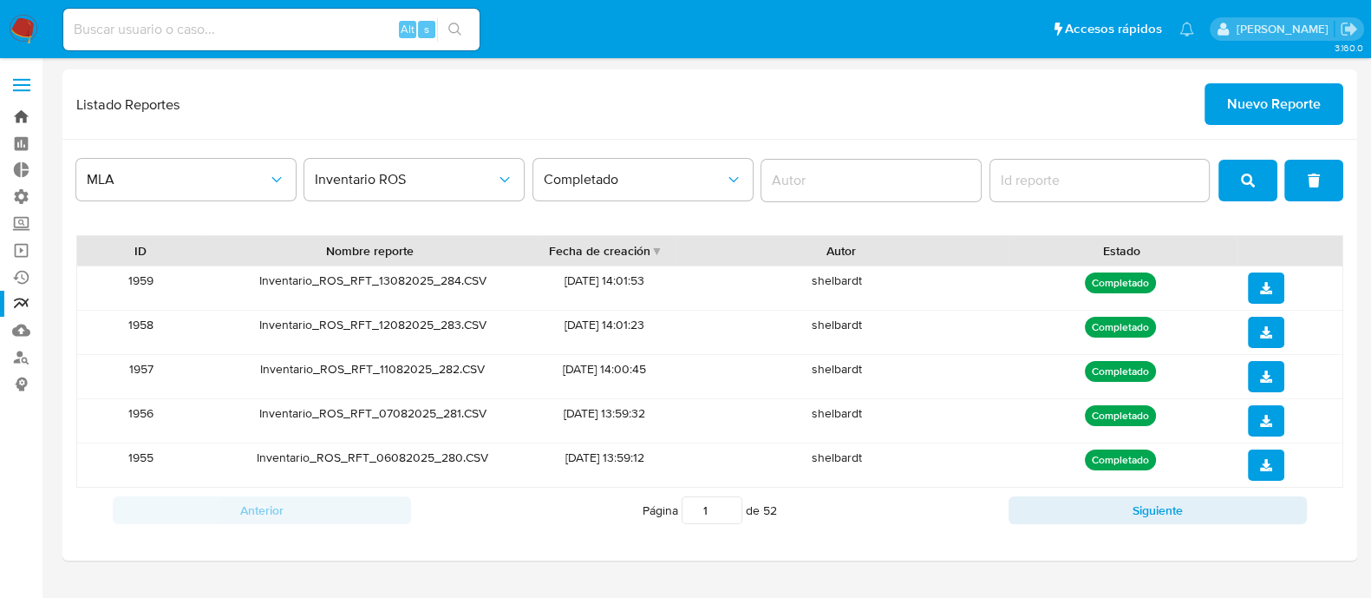
click at [21, 121] on link "Bandeja" at bounding box center [103, 116] width 206 height 27
